Goal: Task Accomplishment & Management: Manage account settings

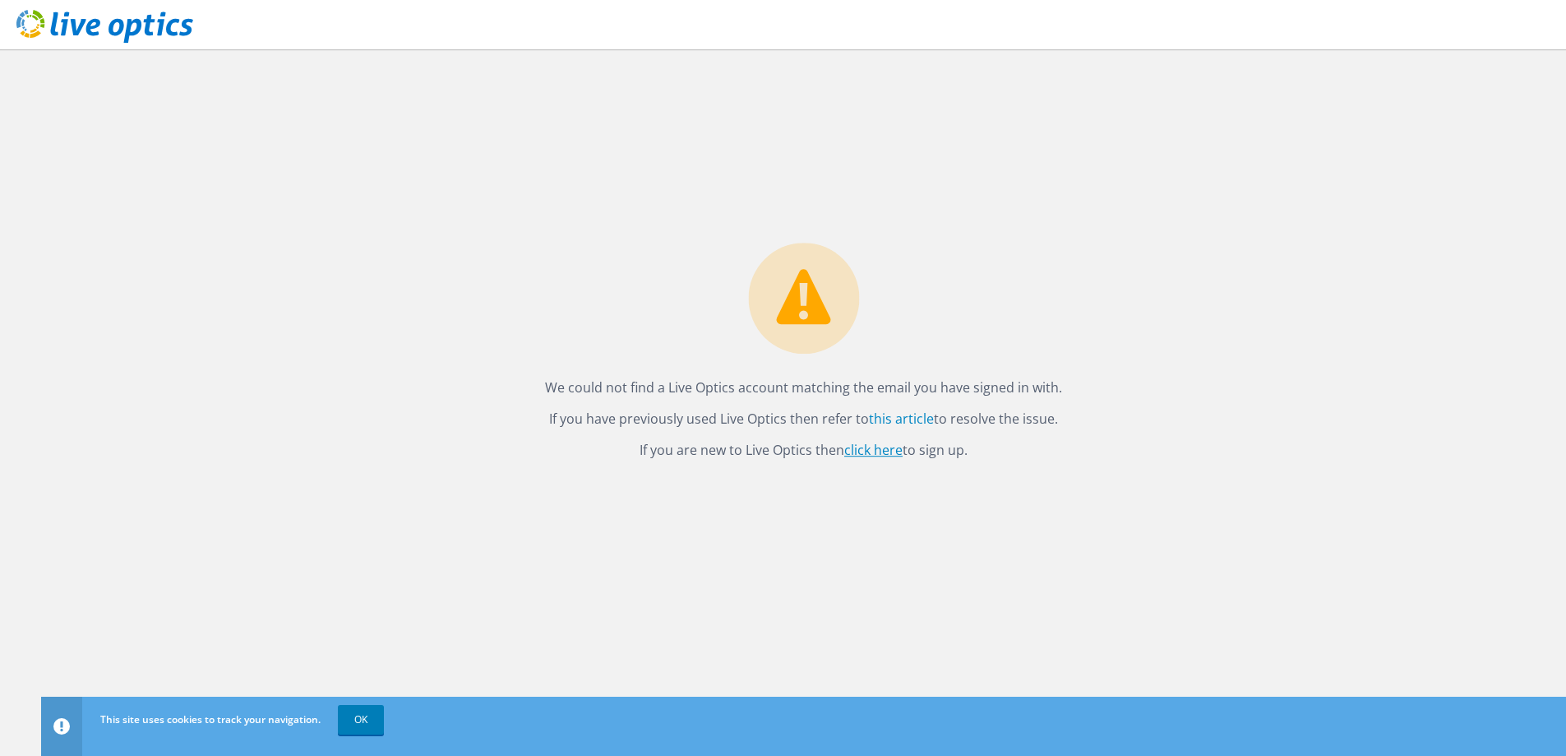
click at [866, 450] on link "click here" at bounding box center [873, 450] width 58 height 18
